Goal: Task Accomplishment & Management: Use online tool/utility

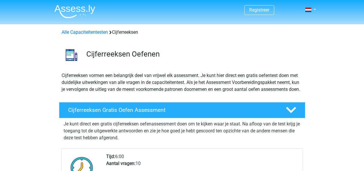
scroll to position [105, 0]
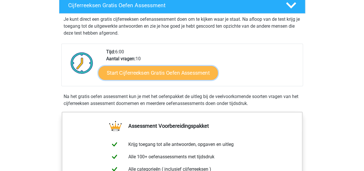
click at [162, 79] on link "Start Cijferreeksen Gratis Oefen Assessment" at bounding box center [158, 73] width 120 height 14
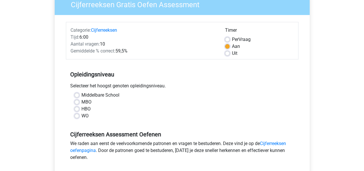
scroll to position [58, 0]
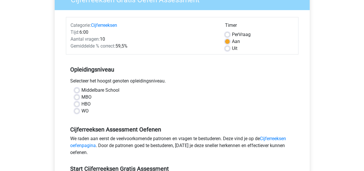
click at [81, 102] on label "HBO" at bounding box center [85, 104] width 9 height 7
click at [77, 102] on input "HBO" at bounding box center [77, 104] width 5 height 6
radio input "true"
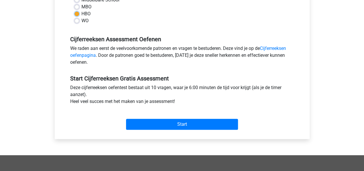
scroll to position [148, 0]
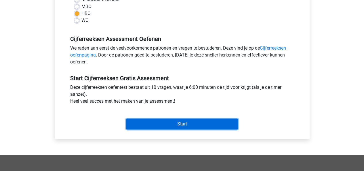
click at [163, 123] on input "Start" at bounding box center [182, 123] width 112 height 11
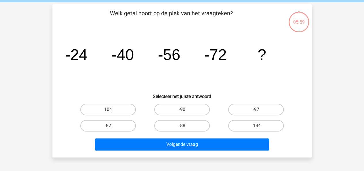
scroll to position [22, 0]
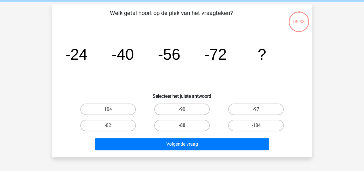
click at [176, 125] on label "-88" at bounding box center [182, 126] width 56 height 12
click at [182, 125] on input "-88" at bounding box center [184, 127] width 4 height 4
radio input "true"
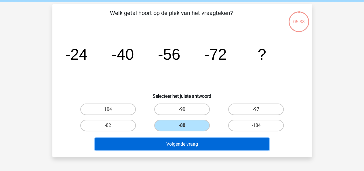
click at [186, 148] on button "Volgende vraag" at bounding box center [182, 144] width 174 height 12
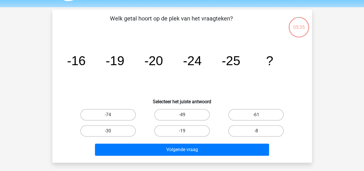
scroll to position [26, 0]
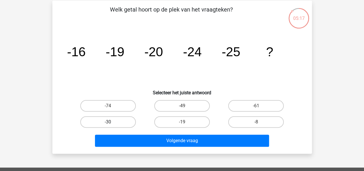
click at [121, 122] on label "-30" at bounding box center [108, 122] width 56 height 12
click at [112, 122] on input "-30" at bounding box center [110, 124] width 4 height 4
radio input "true"
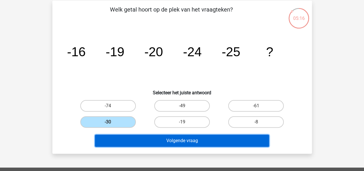
click at [147, 141] on button "Volgende vraag" at bounding box center [182, 140] width 174 height 12
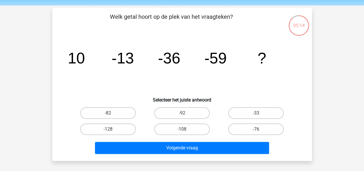
scroll to position [18, 0]
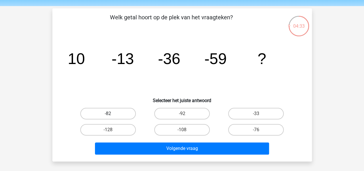
click at [124, 111] on label "-82" at bounding box center [108, 114] width 56 height 12
click at [112, 113] on input "-82" at bounding box center [110, 115] width 4 height 4
radio input "true"
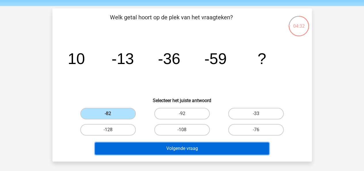
click at [183, 150] on button "Volgende vraag" at bounding box center [182, 148] width 174 height 12
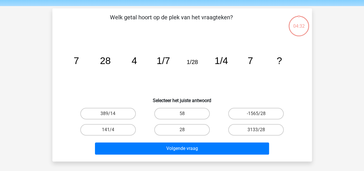
scroll to position [26, 0]
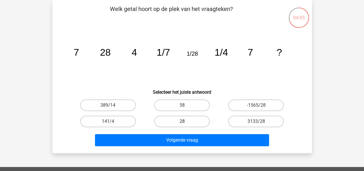
click at [180, 116] on label "28" at bounding box center [182, 121] width 56 height 12
click at [182, 121] on input "28" at bounding box center [184, 123] width 4 height 4
radio input "true"
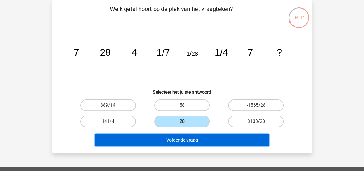
click at [194, 143] on button "Volgende vraag" at bounding box center [182, 140] width 174 height 12
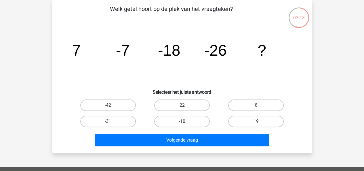
click at [114, 127] on div "-31" at bounding box center [108, 121] width 74 height 16
click at [111, 122] on input "-31" at bounding box center [110, 123] width 4 height 4
radio input "true"
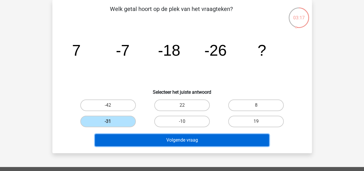
click at [134, 139] on button "Volgende vraag" at bounding box center [182, 140] width 174 height 12
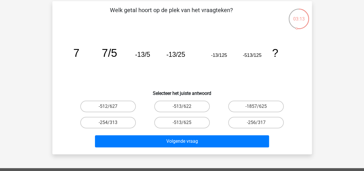
scroll to position [28, 0]
